Goal: Information Seeking & Learning: Compare options

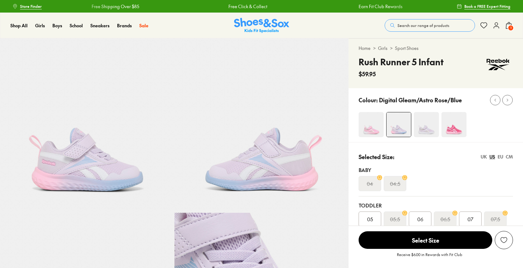
select select "*"
click at [78, 150] on img at bounding box center [87, 125] width 175 height 175
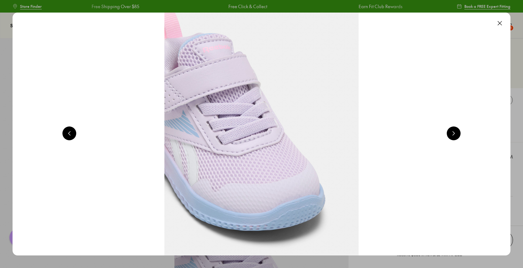
scroll to position [0, 501]
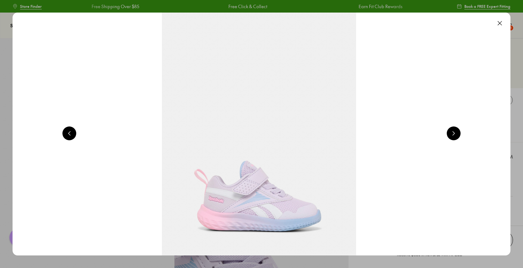
click at [501, 22] on button at bounding box center [500, 23] width 14 height 14
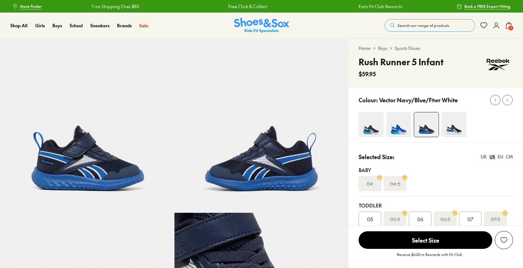
click at [79, 168] on img at bounding box center [87, 125] width 175 height 175
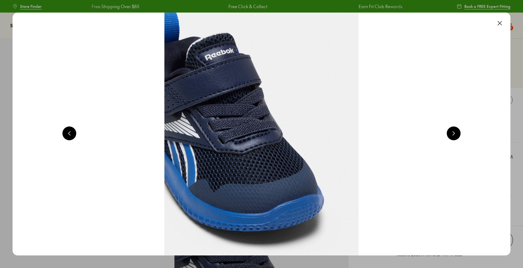
scroll to position [0, 501]
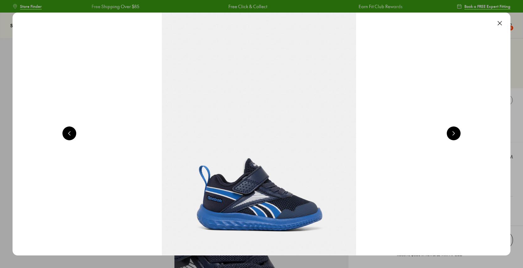
select select "*"
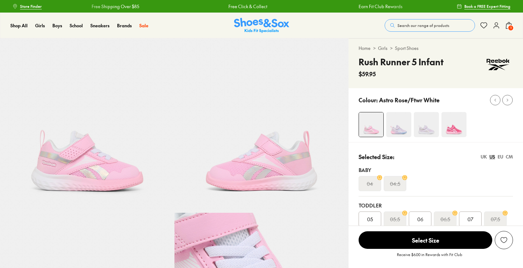
select select "*"
click at [79, 155] on img at bounding box center [87, 125] width 175 height 175
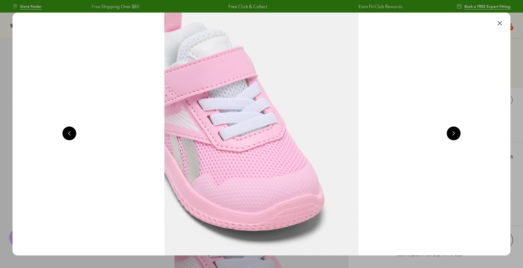
scroll to position [0, 501]
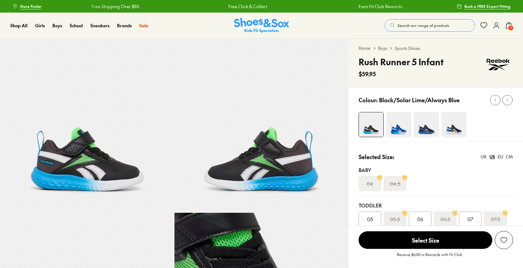
select select "*"
click at [82, 143] on img at bounding box center [87, 125] width 175 height 175
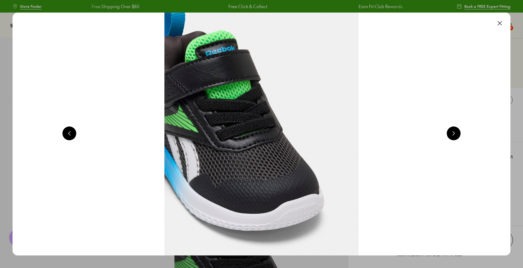
scroll to position [0, 501]
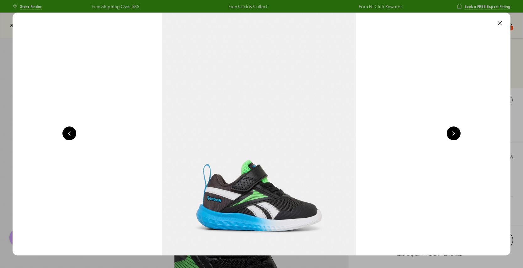
click at [501, 22] on button at bounding box center [500, 23] width 14 height 14
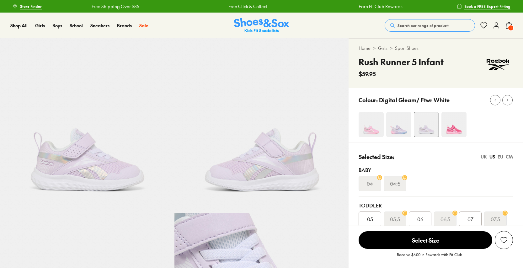
select select "*"
click at [78, 179] on img at bounding box center [87, 125] width 175 height 175
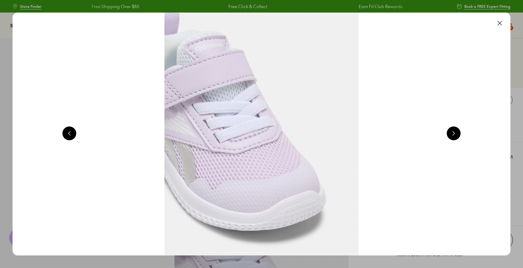
scroll to position [0, 501]
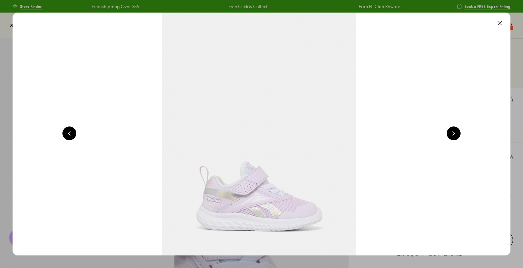
click at [502, 22] on button at bounding box center [500, 23] width 14 height 14
